Goal: Task Accomplishment & Management: Use online tool/utility

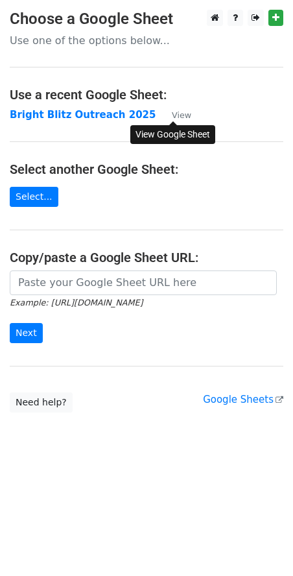
click at [180, 117] on small "View" at bounding box center [181, 115] width 19 height 10
click at [25, 338] on input "Next" at bounding box center [26, 333] width 33 height 20
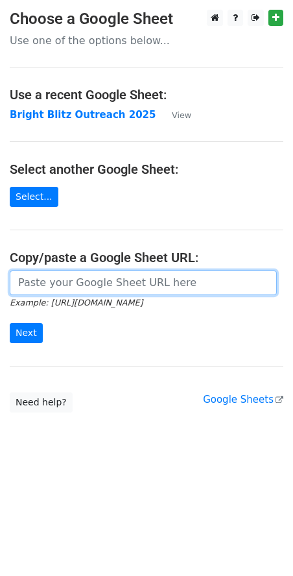
click at [56, 279] on input "url" at bounding box center [143, 282] width 267 height 25
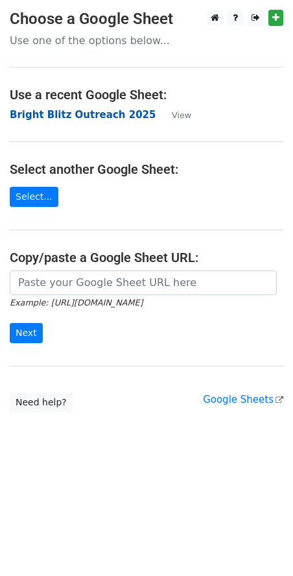
click at [104, 117] on strong "Bright Blitz Outreach 2025" at bounding box center [83, 115] width 146 height 12
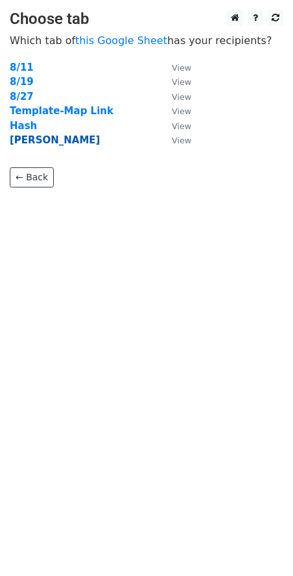
click at [29, 141] on strong "liz-Taylor" at bounding box center [55, 140] width 90 height 12
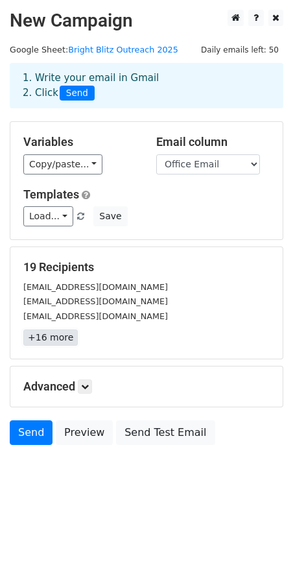
click at [51, 338] on link "+16 more" at bounding box center [50, 337] width 54 height 16
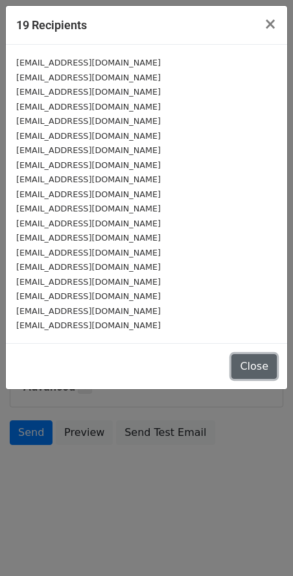
click at [255, 366] on button "Close" at bounding box center [253, 366] width 45 height 25
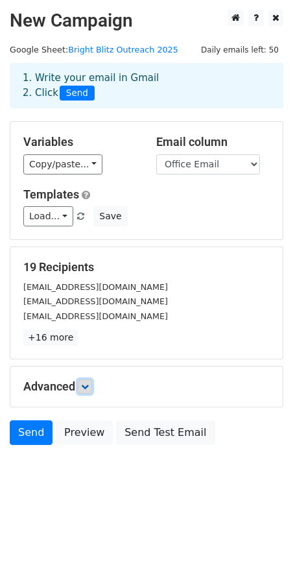
click at [83, 386] on link at bounding box center [85, 386] width 14 height 14
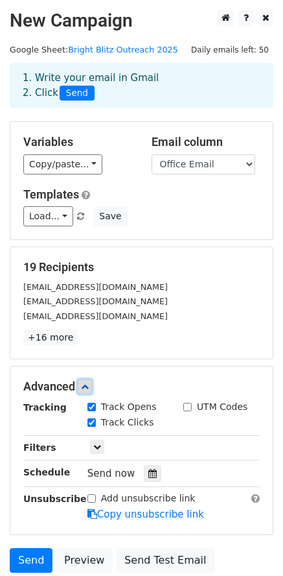
click at [83, 386] on link at bounding box center [85, 386] width 14 height 14
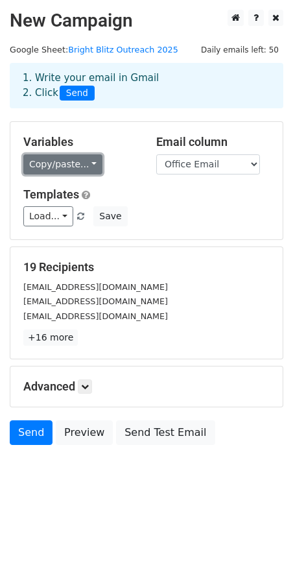
click at [78, 170] on link "Copy/paste..." at bounding box center [62, 164] width 79 height 20
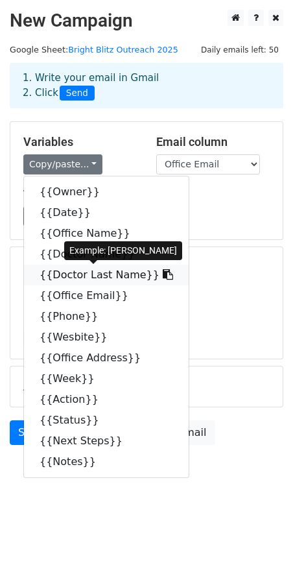
click at [67, 275] on link "{{Doctor Last Name}}" at bounding box center [106, 275] width 165 height 21
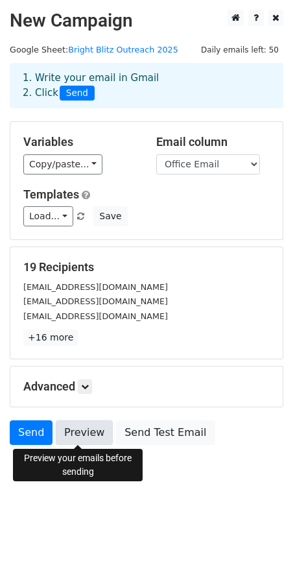
click at [61, 432] on link "Preview" at bounding box center [84, 432] width 57 height 25
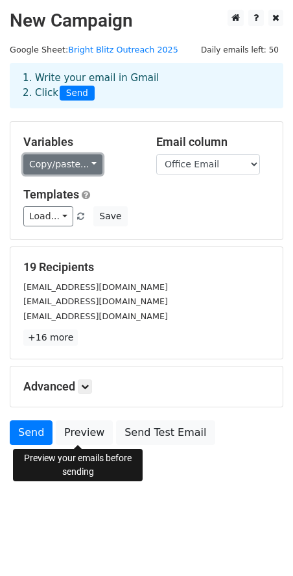
click at [75, 169] on link "Copy/paste..." at bounding box center [62, 164] width 79 height 20
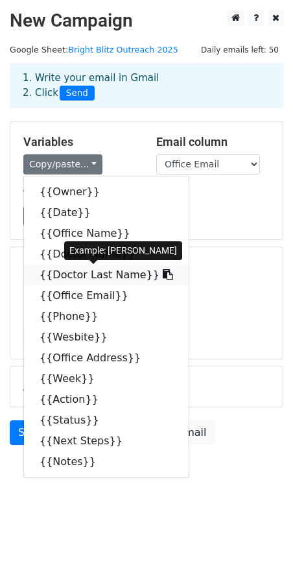
click at [163, 275] on icon at bounding box center [168, 274] width 10 height 10
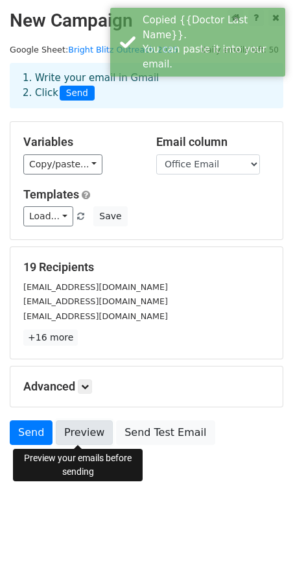
click at [73, 434] on link "Preview" at bounding box center [84, 432] width 57 height 25
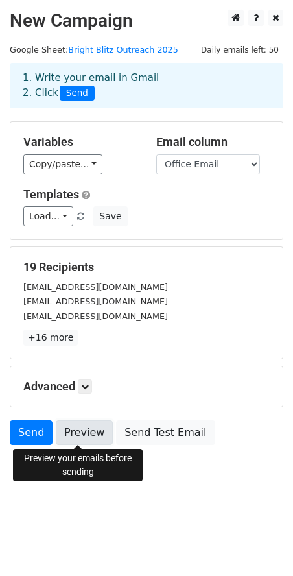
click at [73, 430] on link "Preview" at bounding box center [84, 432] width 57 height 25
click at [70, 425] on link "Preview" at bounding box center [84, 432] width 57 height 25
click at [72, 436] on link "Preview" at bounding box center [84, 432] width 57 height 25
click at [87, 387] on icon at bounding box center [85, 387] width 8 height 8
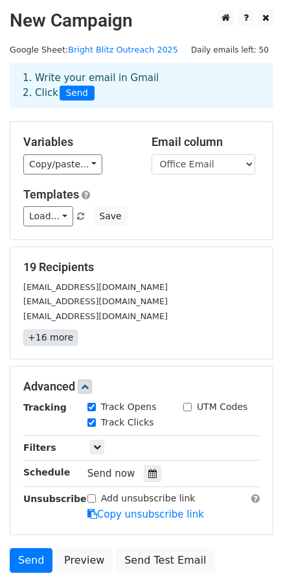
click at [56, 342] on link "+16 more" at bounding box center [50, 337] width 54 height 16
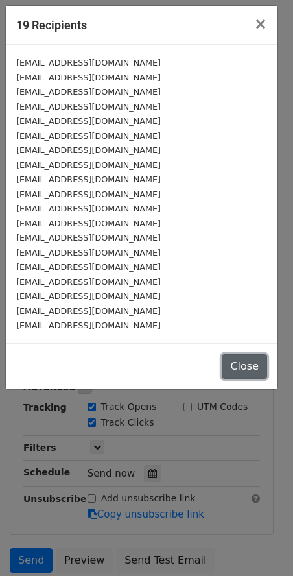
click at [241, 368] on button "Close" at bounding box center [244, 366] width 45 height 25
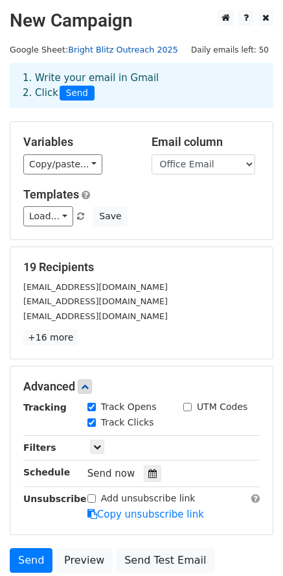
click at [114, 51] on link "Bright Blitz Outreach 2025" at bounding box center [123, 50] width 110 height 10
